Goal: Information Seeking & Learning: Learn about a topic

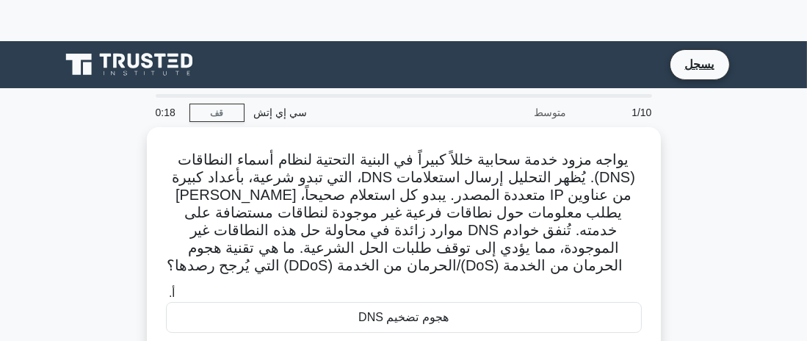
click at [75, 204] on div "يواجه مزود خدمة سحابية خللاً كبيراً في البنية التحتية لنظام أسماء النطاقات (DNS…" at bounding box center [403, 330] width 705 height 407
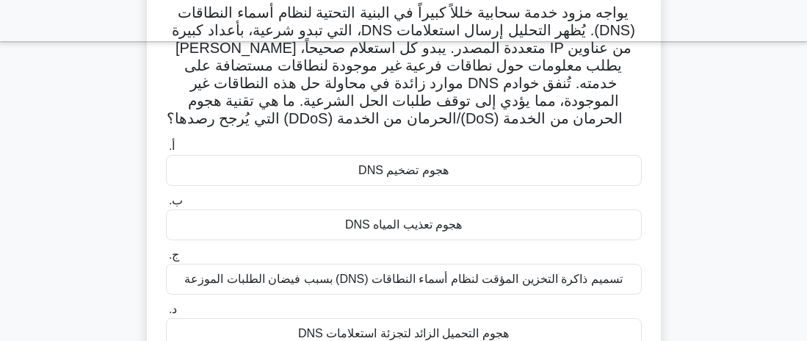
scroll to position [165, 0]
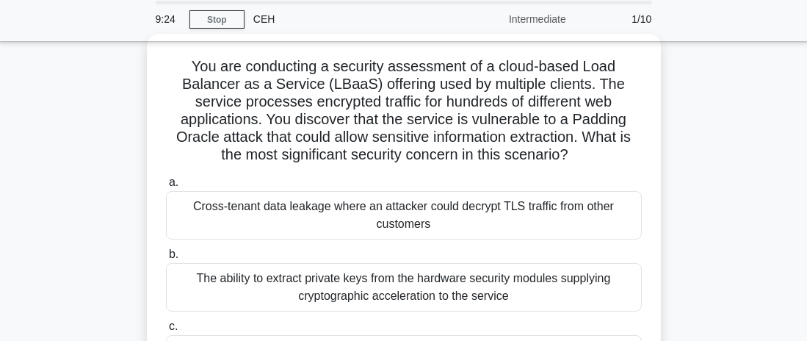
scroll to position [73, 0]
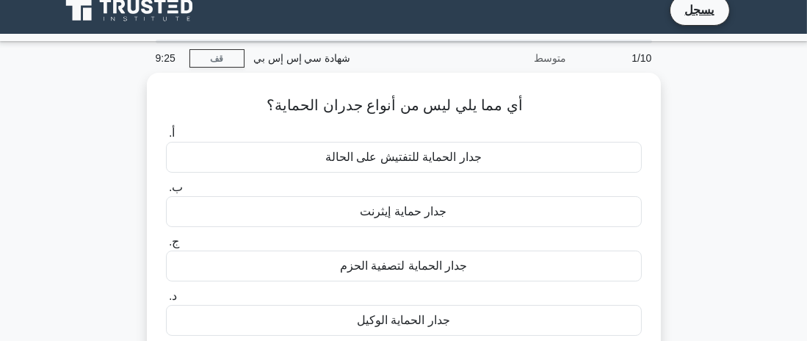
scroll to position [73, 0]
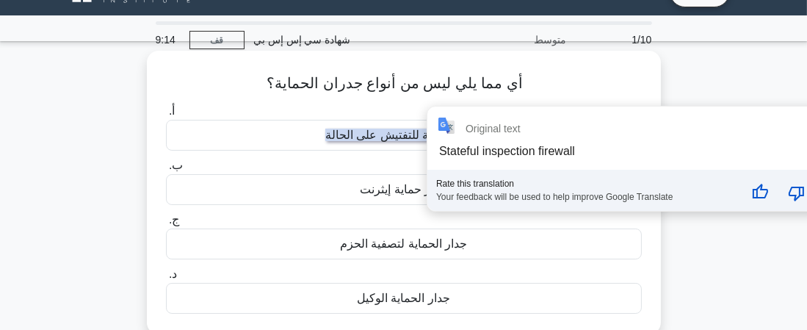
click at [436, 140] on div "Original text Stateful inspection firewall Rate this translation Your feedback …" at bounding box center [623, 159] width 392 height 104
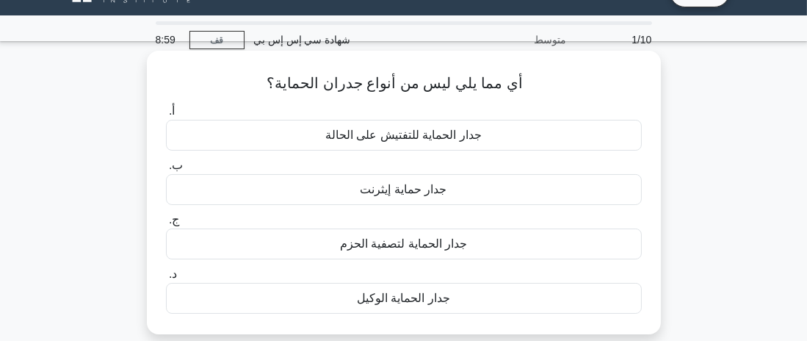
click at [173, 134] on div "جدار الحماية للتفتيش على الحالة" at bounding box center [404, 135] width 476 height 31
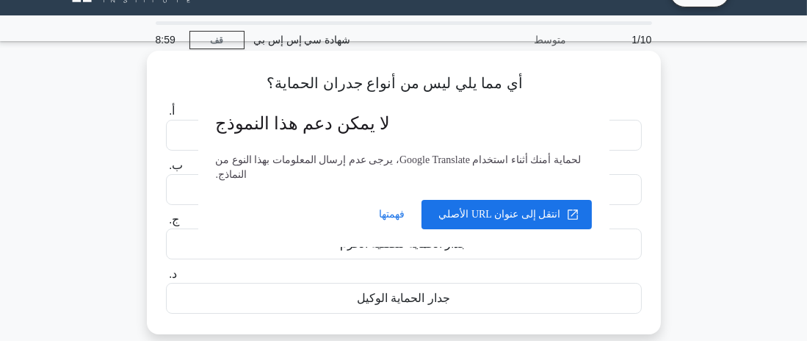
click at [166, 116] on input "أ. جدار الحماية للتفتيش على الحالة" at bounding box center [166, 112] width 0 height 10
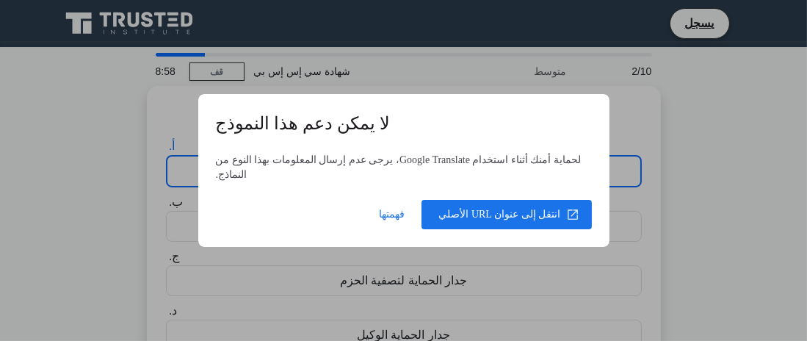
scroll to position [41, 0]
click at [198, 160] on dialog "لا يمكن دعم هذا النموذج لحماية أمنك أثناء استخدام Google Translate، يرجى عدم إر…" at bounding box center [403, 170] width 411 height 153
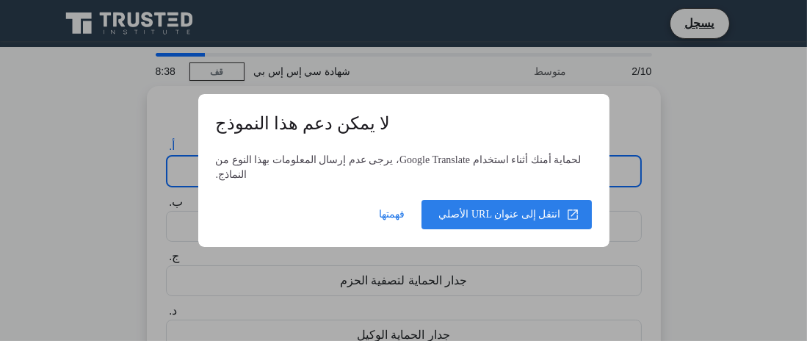
click at [472, 209] on span at bounding box center [507, 214] width 170 height 35
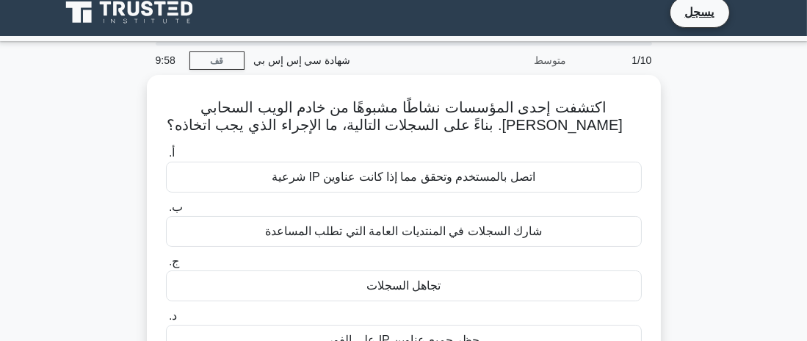
scroll to position [73, 0]
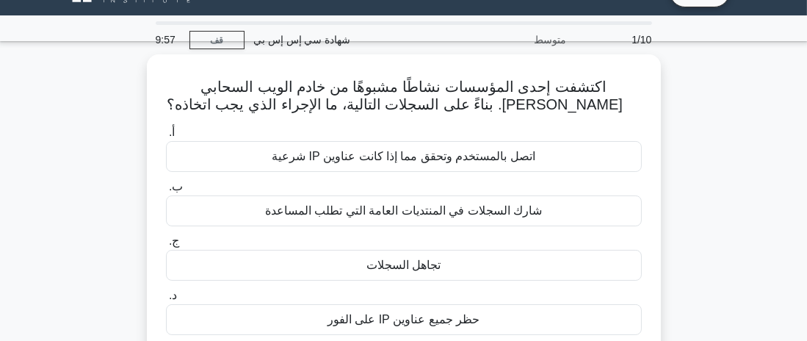
click at [233, 149] on div "اتصل بالمستخدم وتحقق مما إذا كانت عناوين IP شرعية" at bounding box center [404, 156] width 476 height 31
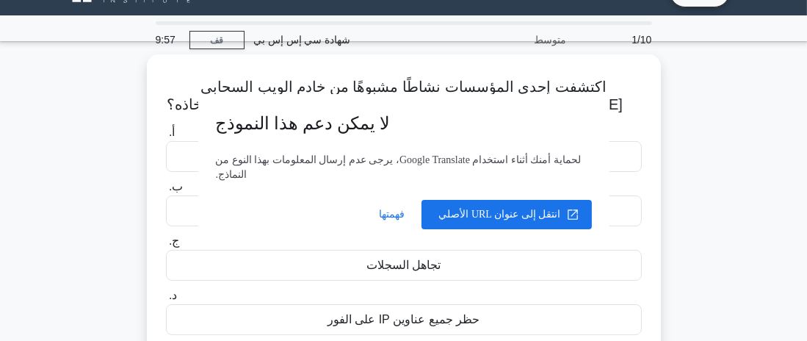
click at [166, 137] on input "أ. اتصل بالمستخدم وتحقق مما إذا كانت عناوين IP شرعية" at bounding box center [166, 133] width 0 height 10
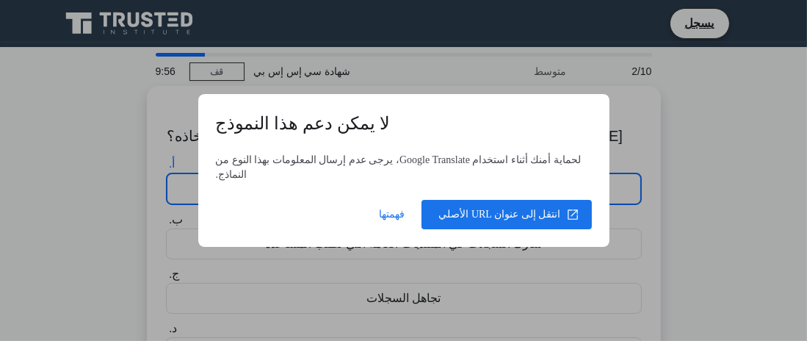
scroll to position [41, 0]
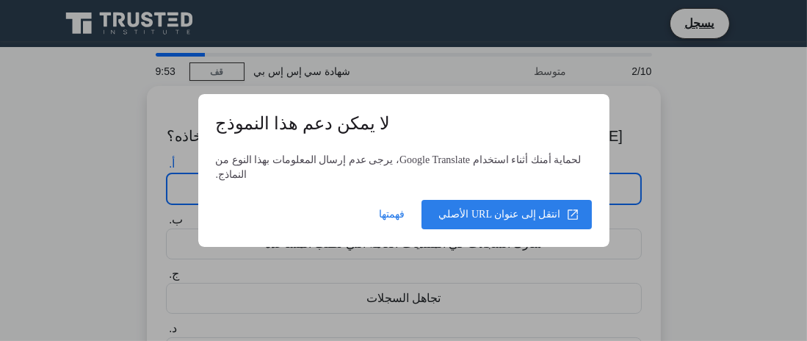
click at [474, 201] on span at bounding box center [507, 214] width 170 height 35
